Goal: Navigation & Orientation: Find specific page/section

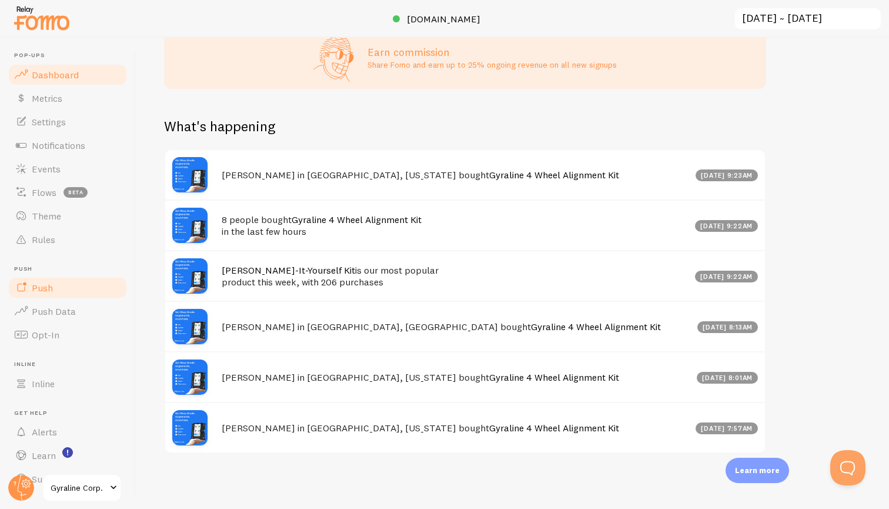
click at [48, 286] on span "Push" at bounding box center [42, 288] width 21 height 12
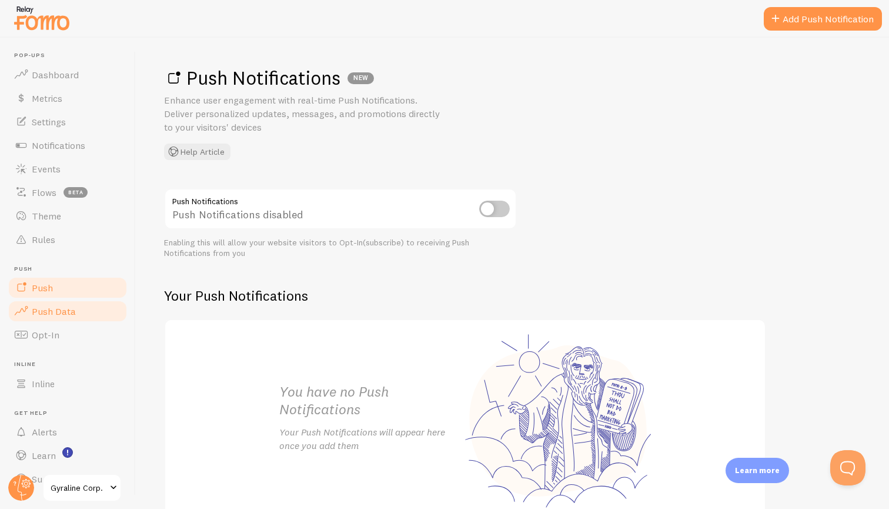
click at [59, 309] on span "Push Data" at bounding box center [54, 311] width 44 height 12
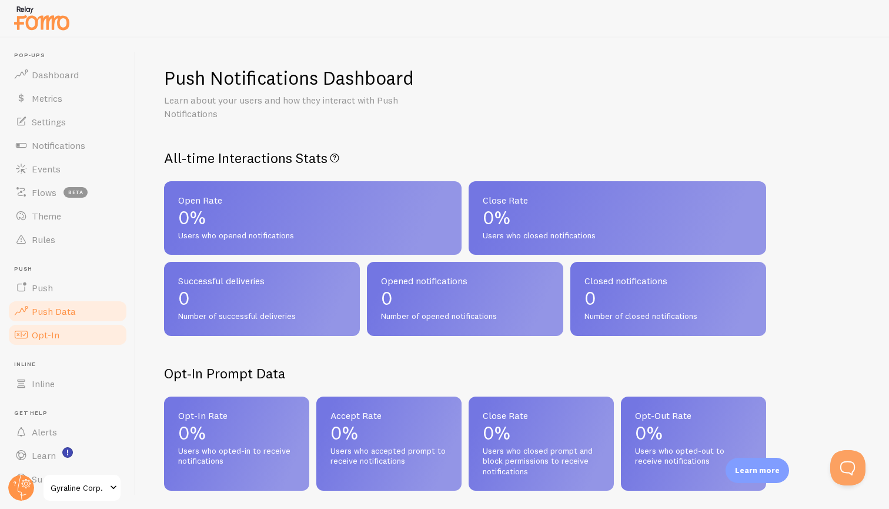
click at [56, 331] on span "Opt-In" at bounding box center [46, 335] width 28 height 12
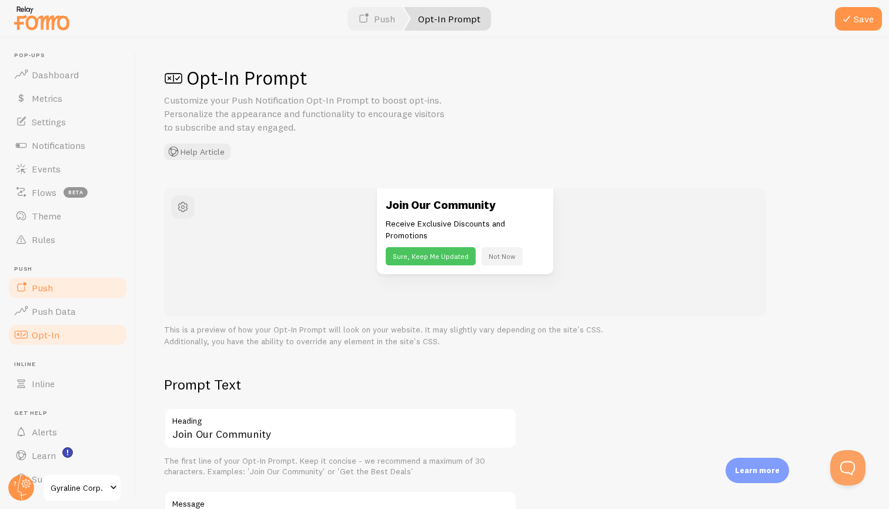
click at [58, 289] on link "Push" at bounding box center [67, 288] width 121 height 24
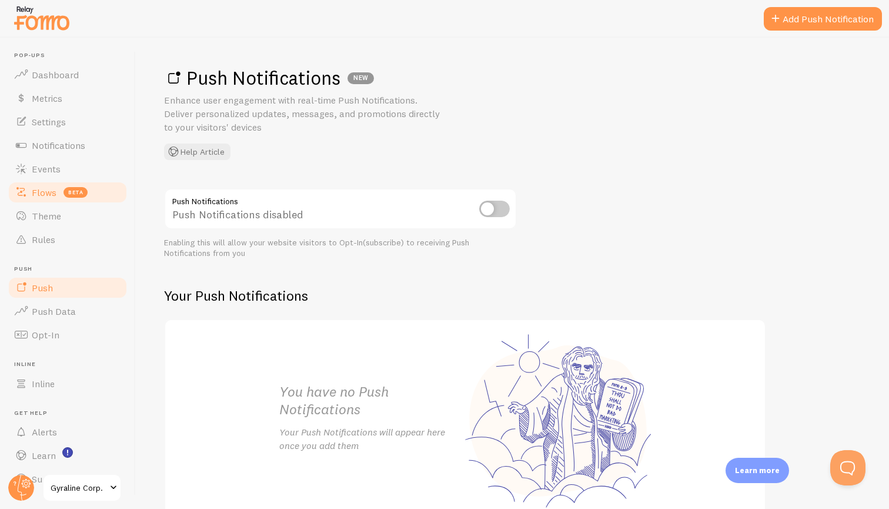
click at [61, 190] on link "Flows beta" at bounding box center [67, 192] width 121 height 24
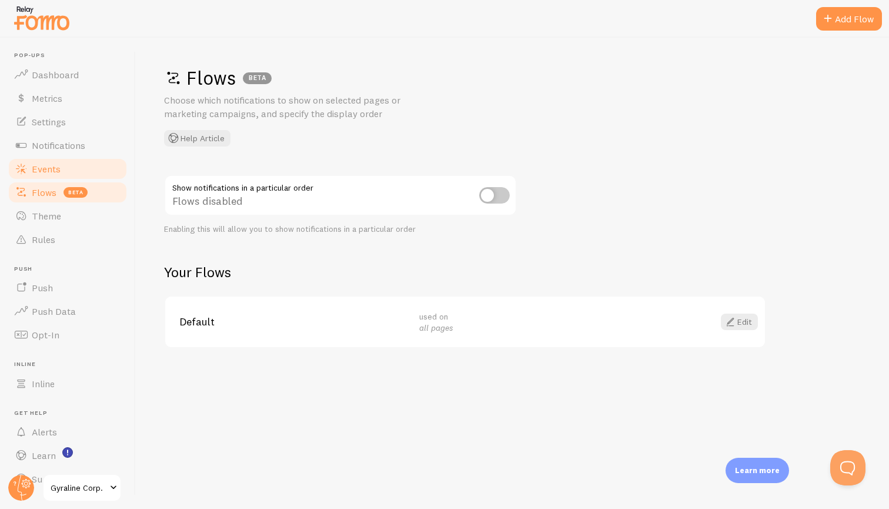
click at [62, 176] on link "Events" at bounding box center [67, 169] width 121 height 24
